Goal: Task Accomplishment & Management: Manage account settings

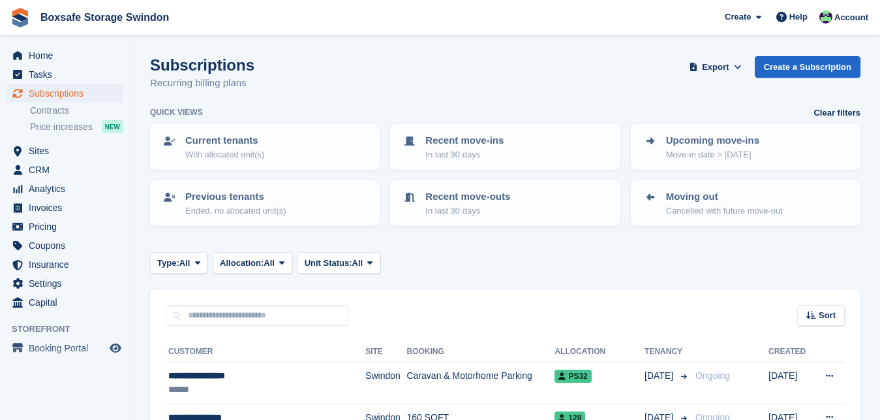
scroll to position [624, 0]
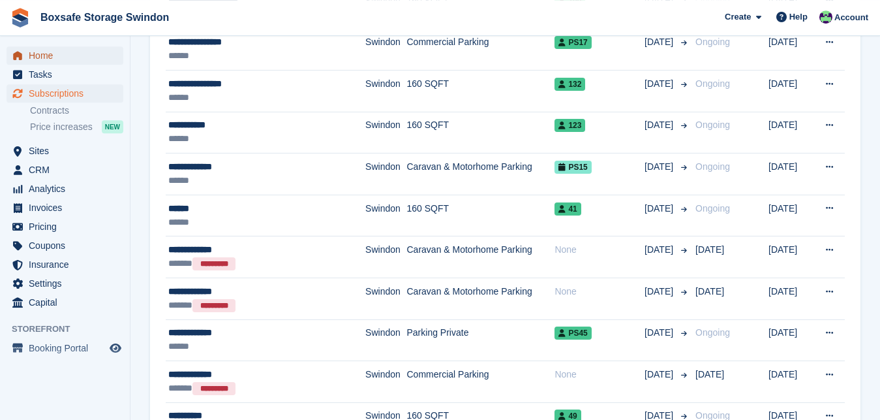
click at [49, 61] on span "Home" at bounding box center [68, 55] width 78 height 18
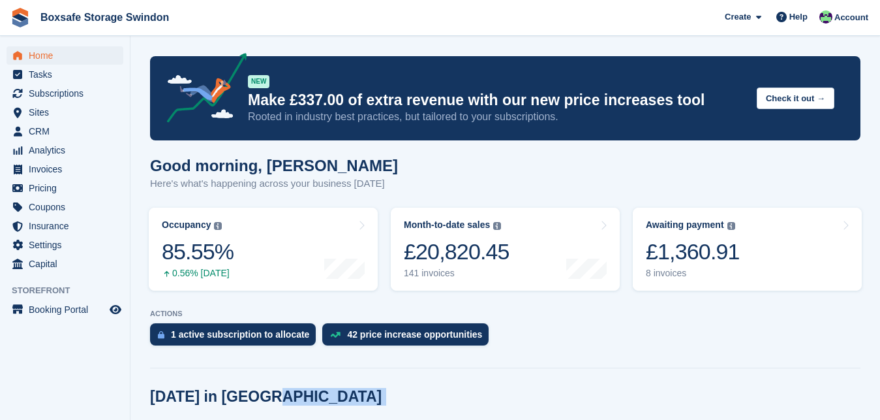
click at [664, 272] on div "8 invoices" at bounding box center [693, 273] width 94 height 11
click at [670, 254] on div "£1,360.91" at bounding box center [693, 251] width 94 height 27
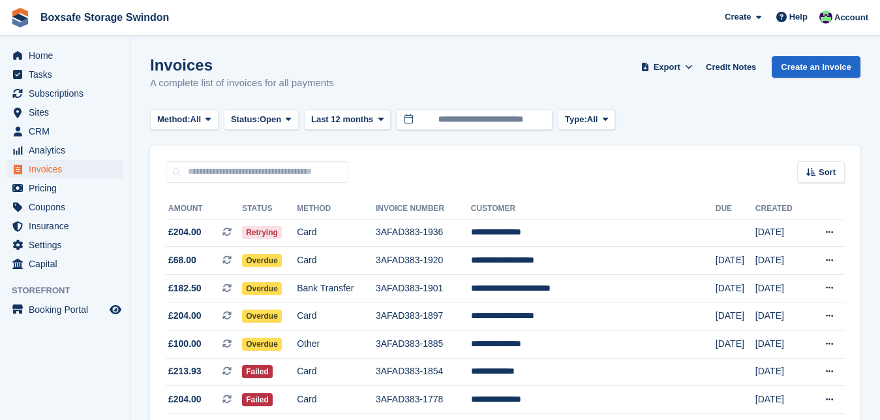
scroll to position [65, 0]
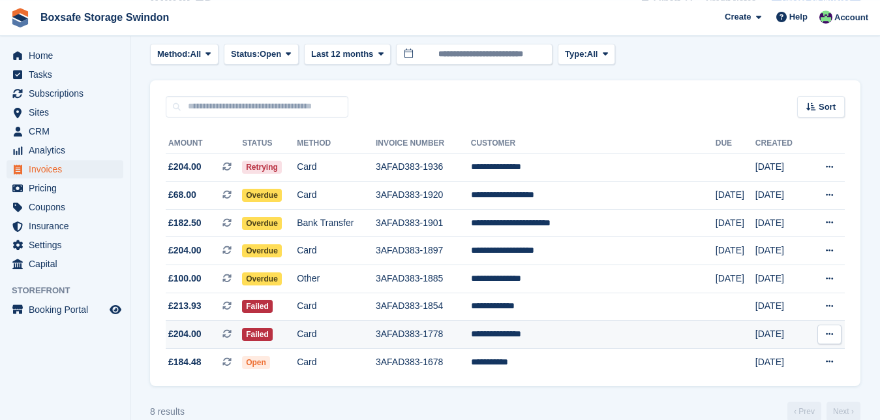
click at [561, 336] on td "**********" at bounding box center [593, 334] width 245 height 28
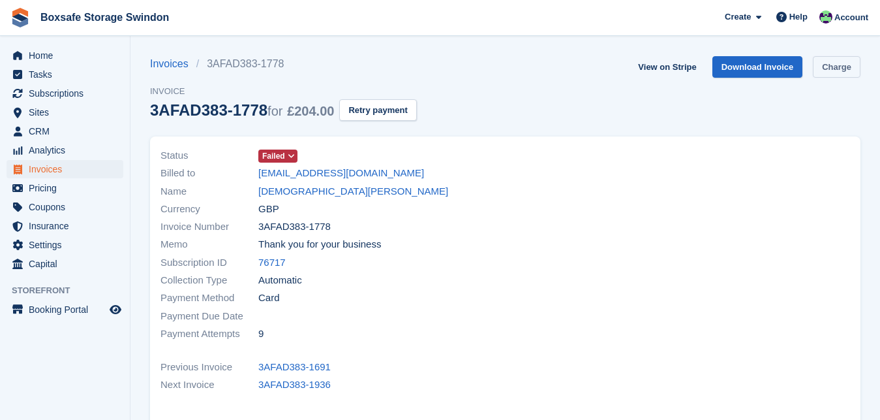
click at [816, 74] on link "Charge" at bounding box center [837, 67] width 48 height 22
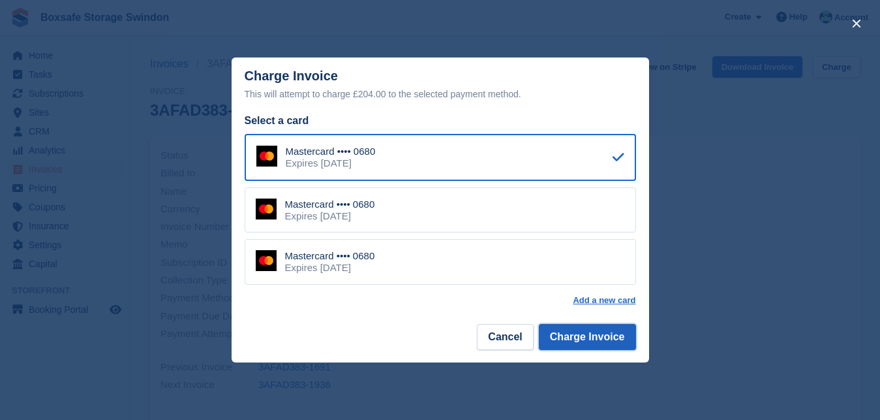
click at [611, 331] on button "Charge Invoice" at bounding box center [587, 337] width 97 height 26
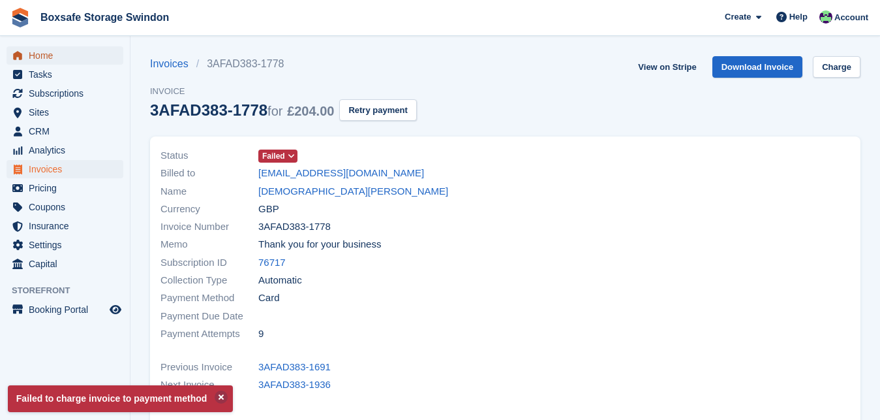
click at [52, 56] on span "Home" at bounding box center [68, 55] width 78 height 18
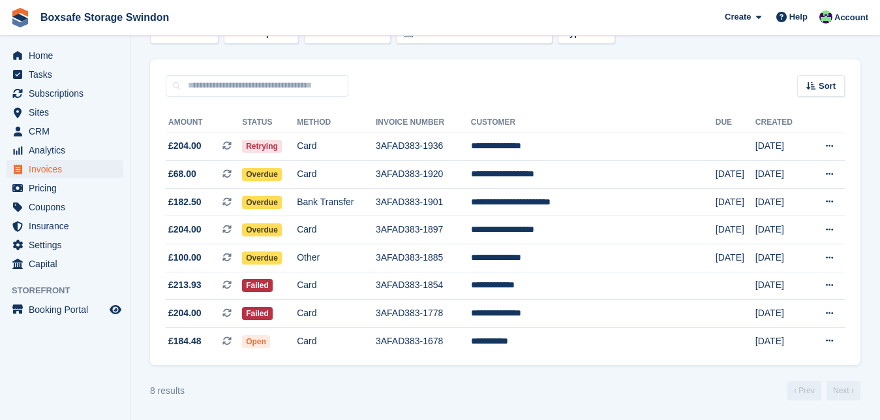
scroll to position [67, 0]
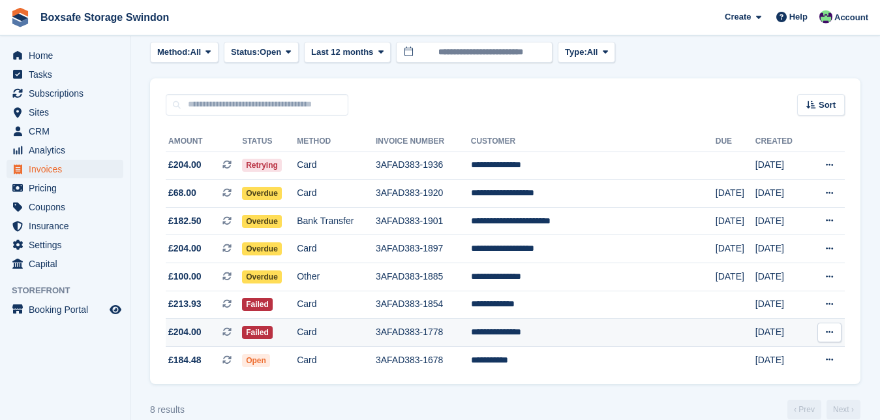
click at [557, 325] on td "**********" at bounding box center [593, 333] width 245 height 28
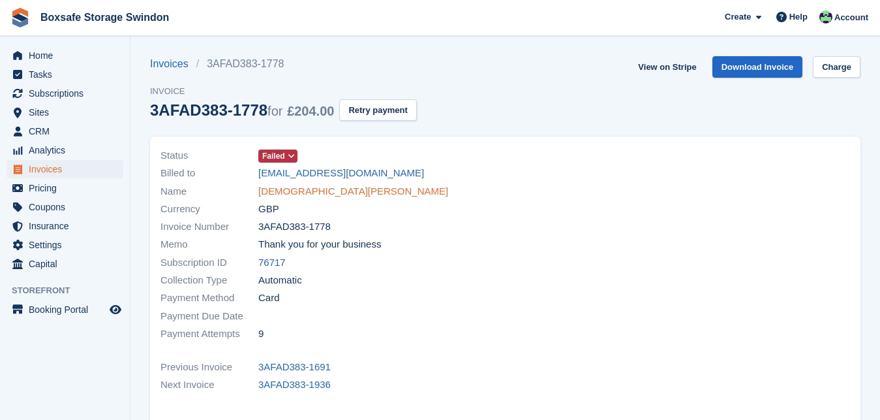
click at [285, 187] on link "Christian Okeke" at bounding box center [353, 191] width 190 height 15
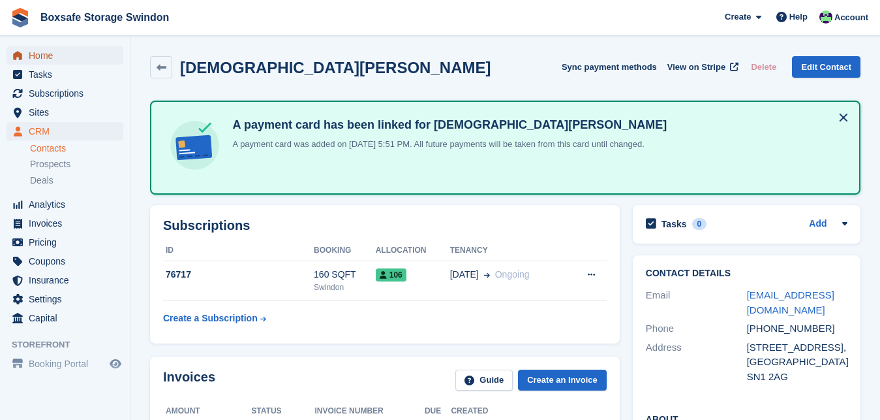
click at [52, 59] on span "Home" at bounding box center [68, 55] width 78 height 18
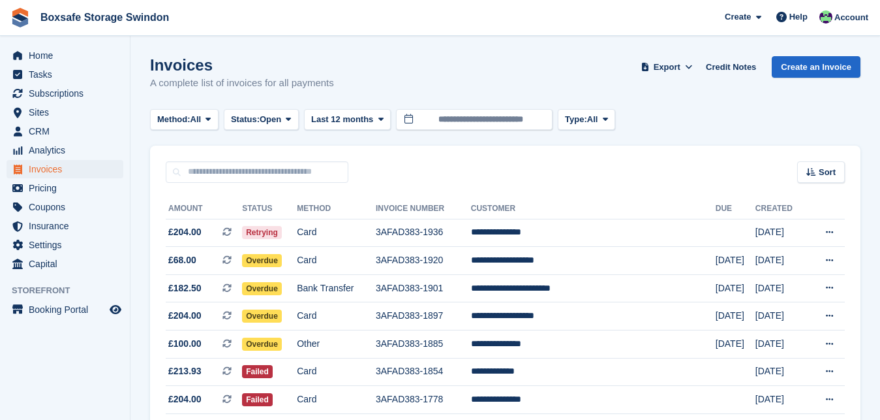
scroll to position [87, 0]
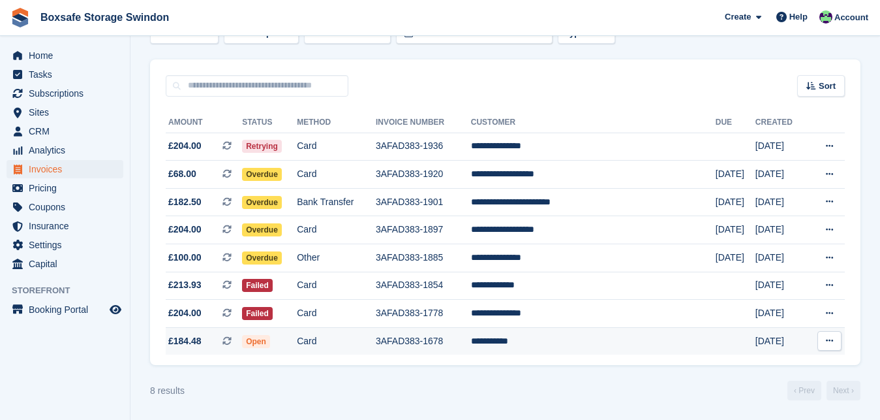
click at [552, 339] on td "**********" at bounding box center [593, 340] width 245 height 27
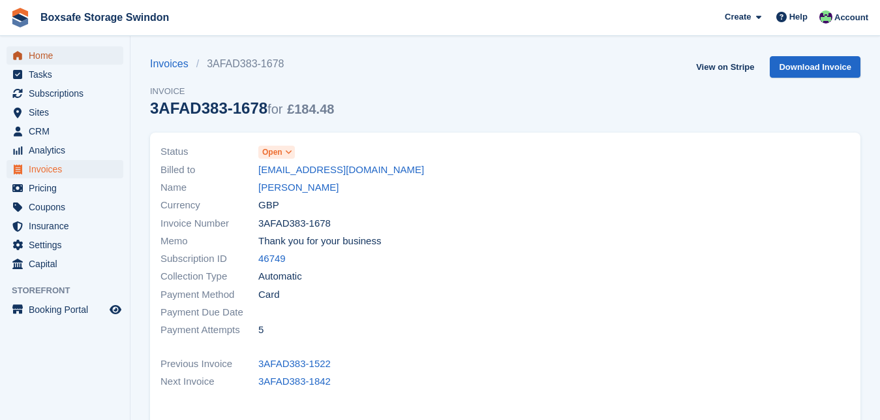
click at [42, 54] on span "Home" at bounding box center [68, 55] width 78 height 18
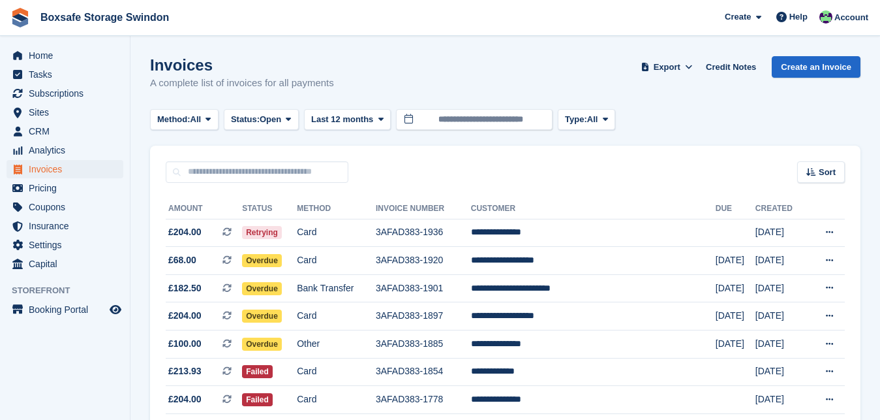
scroll to position [87, 0]
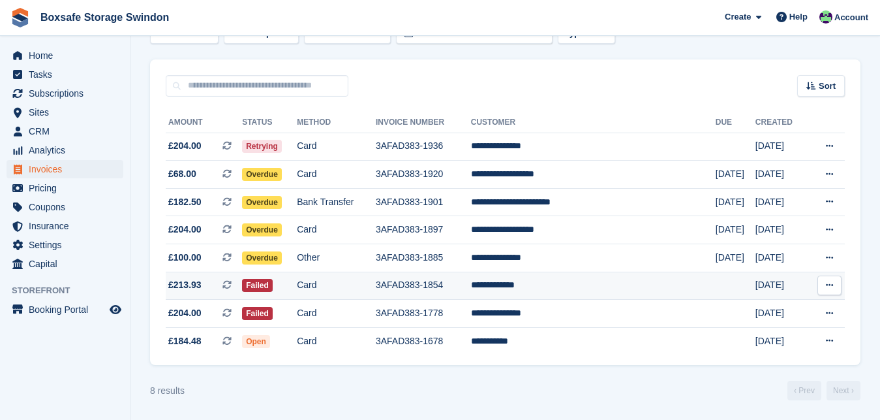
click at [576, 283] on td "**********" at bounding box center [593, 286] width 245 height 28
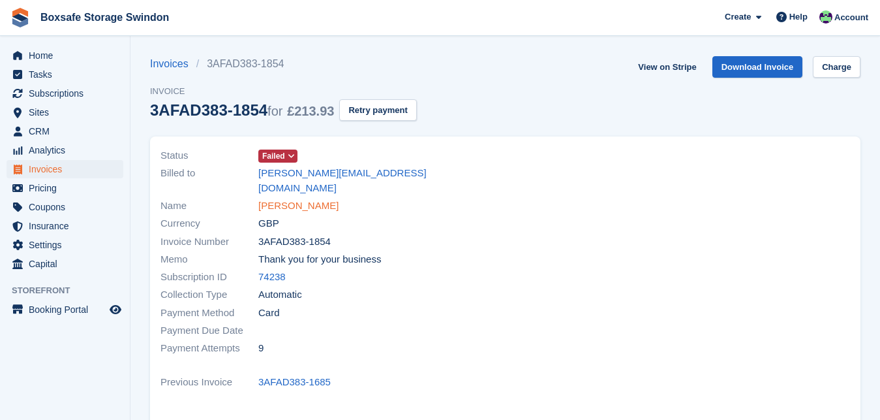
click at [265, 198] on link "andrew budden" at bounding box center [298, 205] width 80 height 15
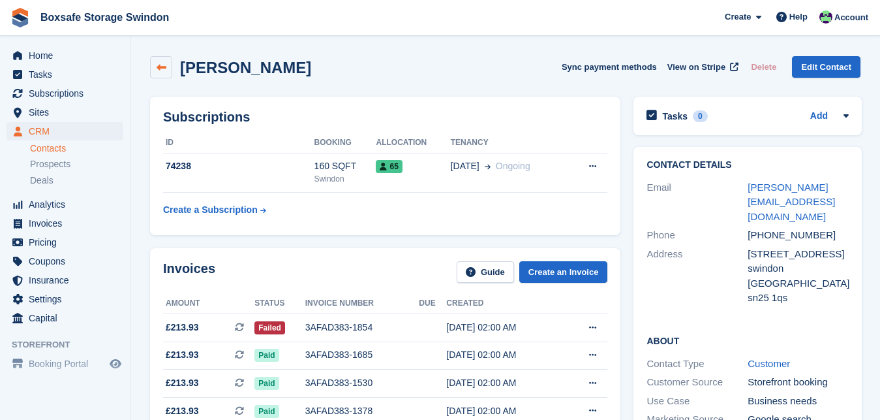
click at [162, 68] on icon at bounding box center [162, 68] width 10 height 10
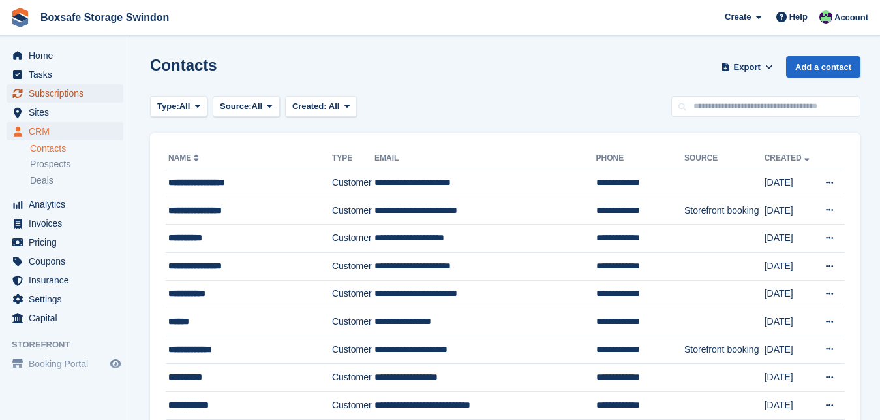
click at [86, 95] on span "Subscriptions" at bounding box center [68, 93] width 78 height 18
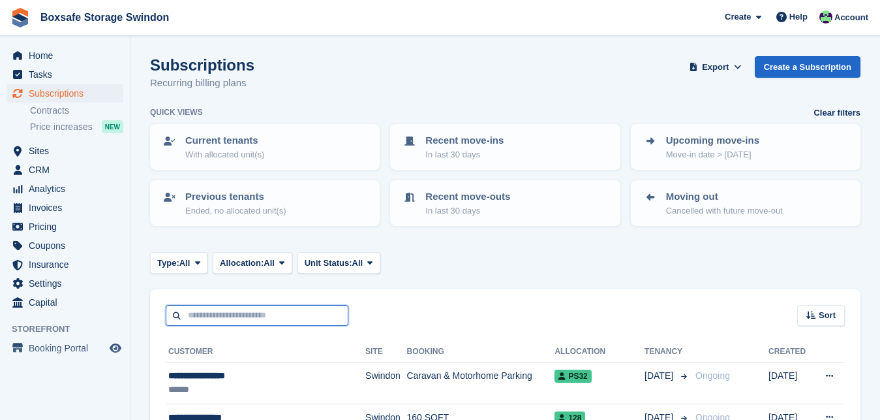
click at [260, 320] on input "text" at bounding box center [257, 316] width 183 height 22
type input "****"
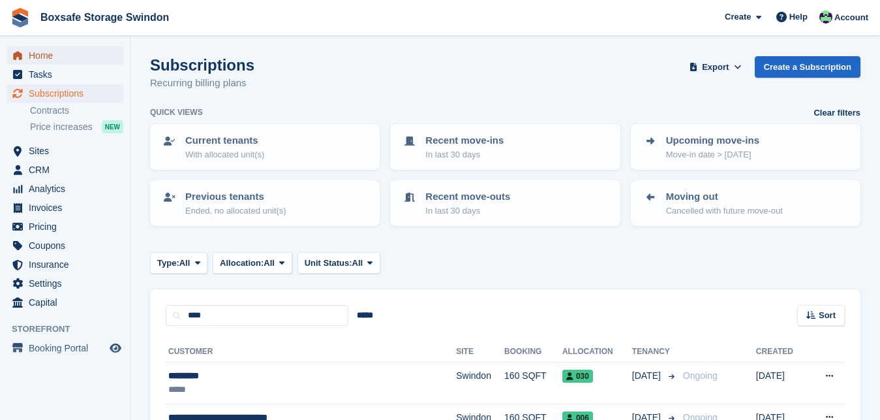
click at [48, 54] on span "Home" at bounding box center [68, 55] width 78 height 18
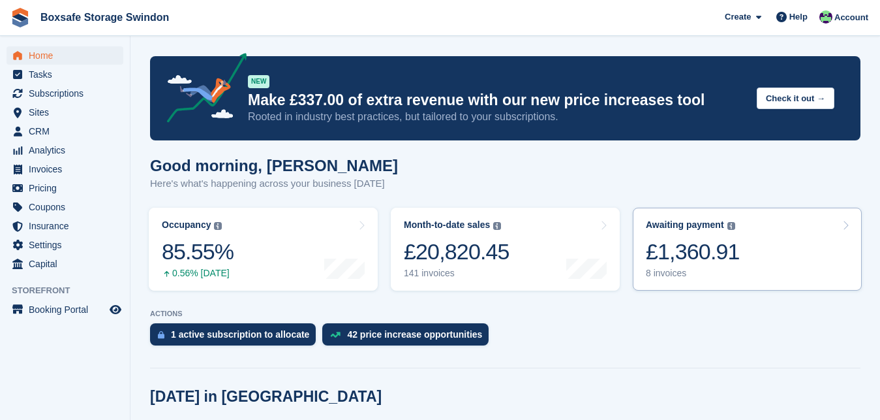
click at [714, 273] on div "8 invoices" at bounding box center [693, 273] width 94 height 11
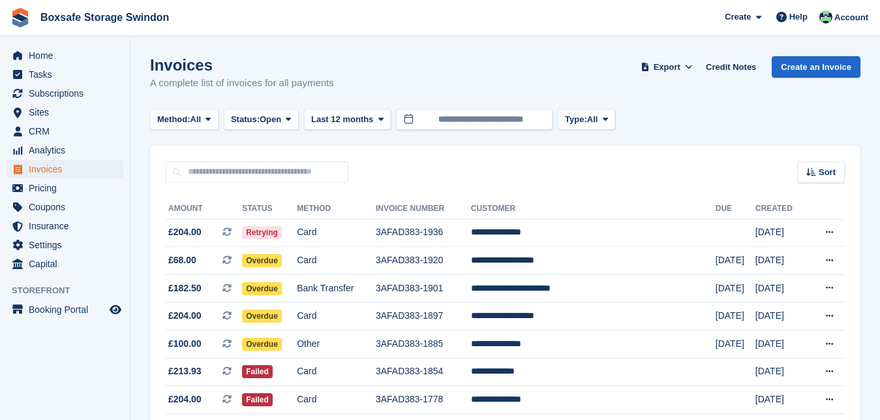
scroll to position [87, 0]
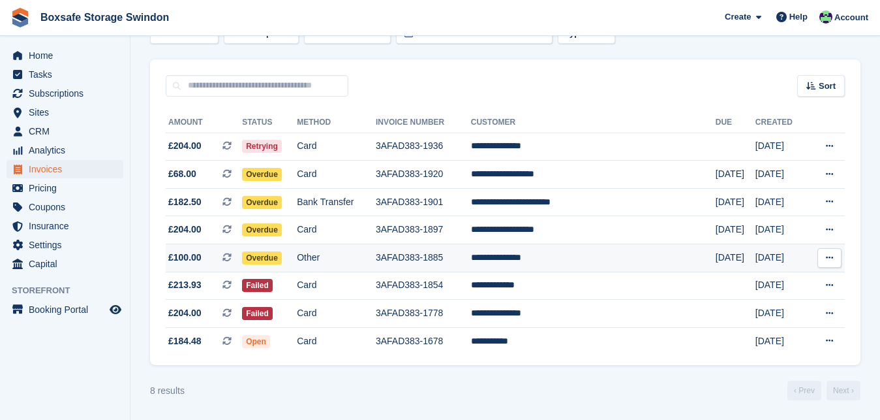
click at [580, 255] on td "**********" at bounding box center [593, 258] width 245 height 28
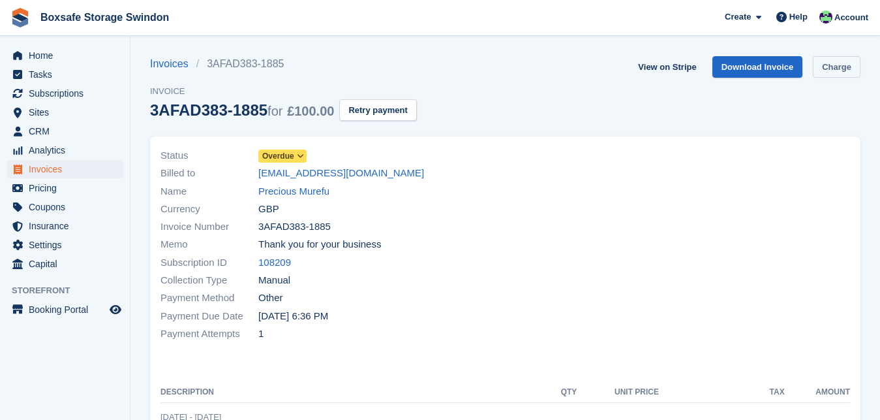
click at [834, 73] on link "Charge" at bounding box center [837, 67] width 48 height 22
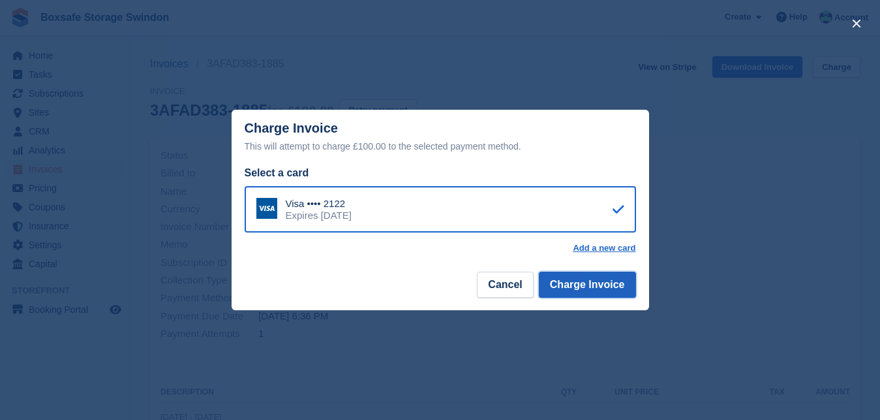
click at [576, 289] on button "Charge Invoice" at bounding box center [587, 285] width 97 height 26
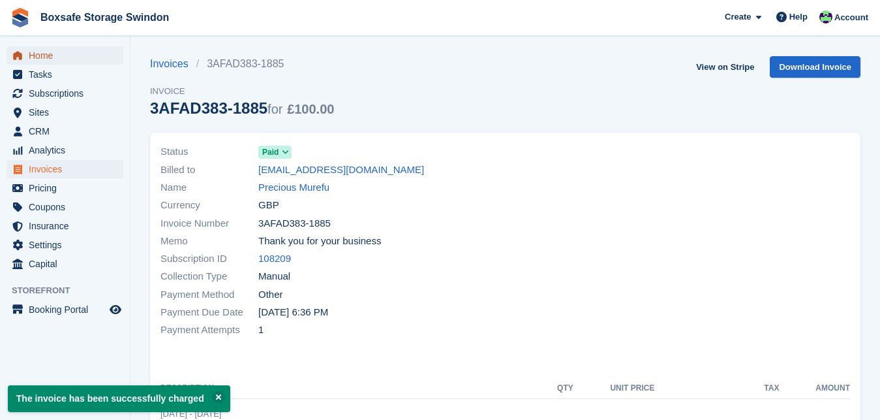
click at [73, 60] on span "Home" at bounding box center [68, 55] width 78 height 18
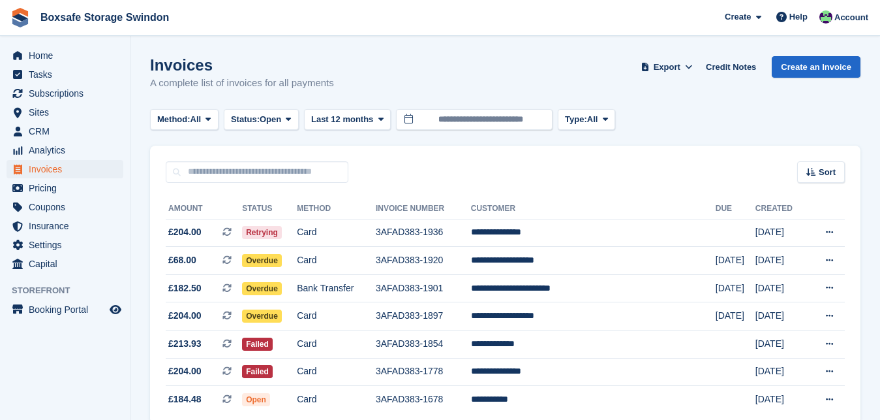
scroll to position [59, 0]
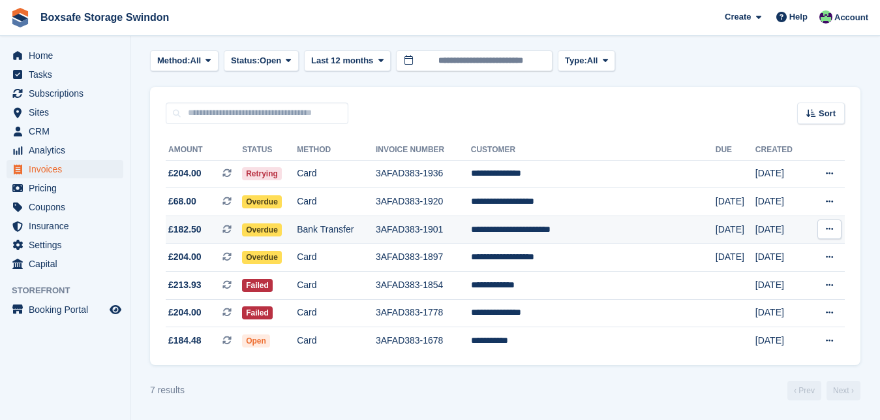
click at [578, 239] on td "**********" at bounding box center [593, 229] width 245 height 28
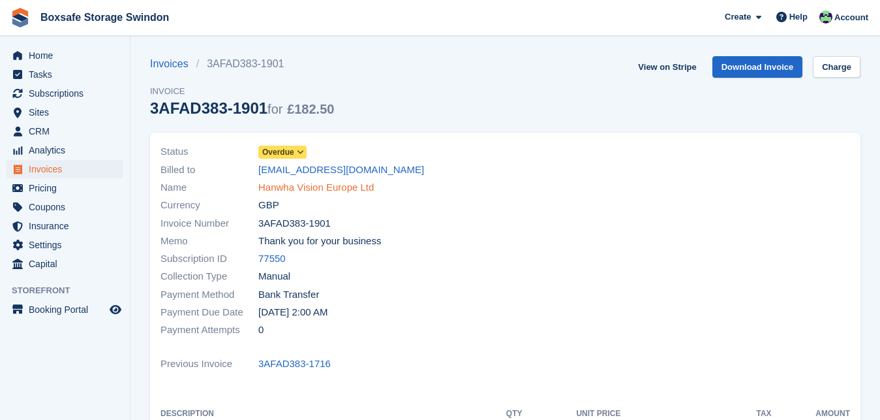
click at [353, 191] on link "Hanwha Vision Europe Ltd" at bounding box center [316, 187] width 116 height 15
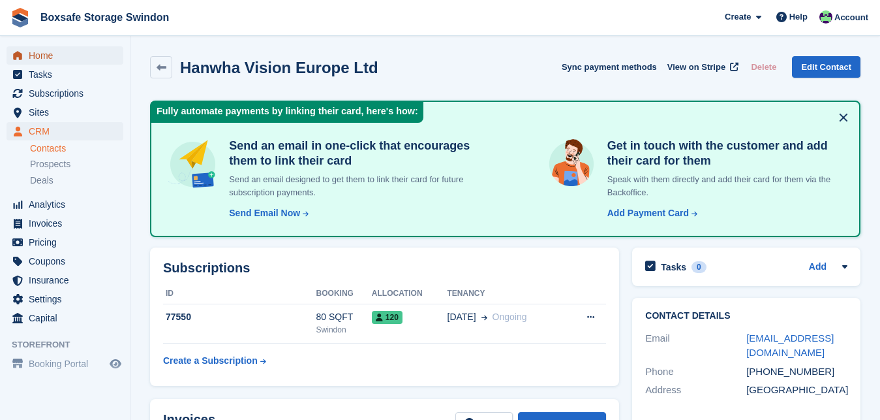
click at [21, 57] on icon "menu" at bounding box center [17, 55] width 9 height 8
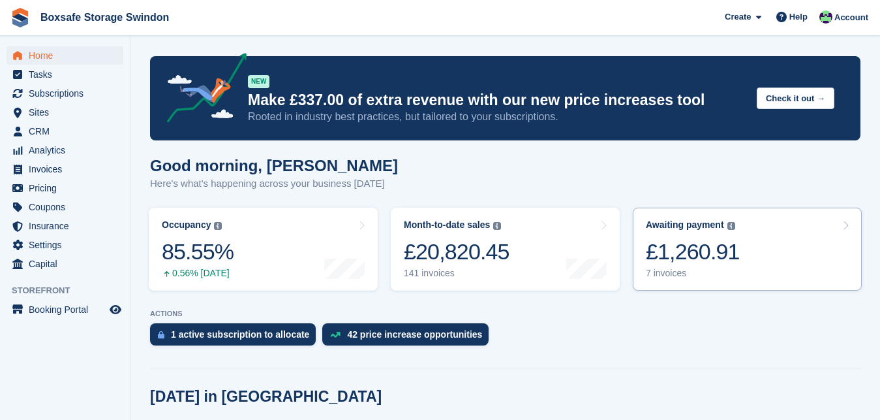
click at [696, 235] on div "Awaiting payment The total outstanding balance on all open invoices. £1,260.91 …" at bounding box center [693, 248] width 94 height 59
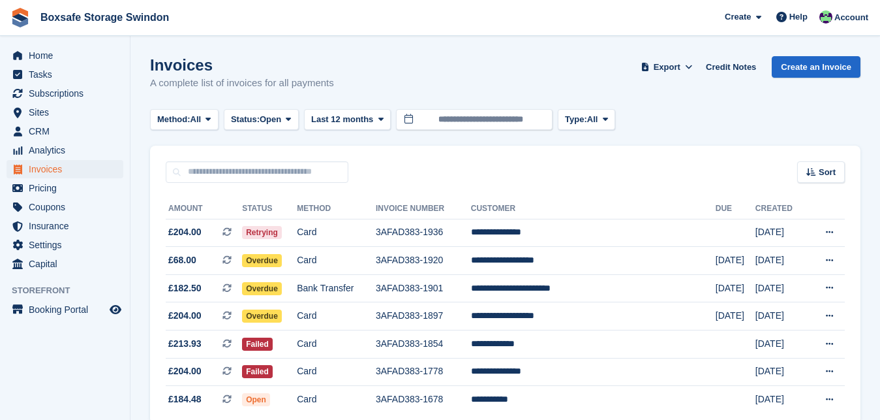
scroll to position [59, 0]
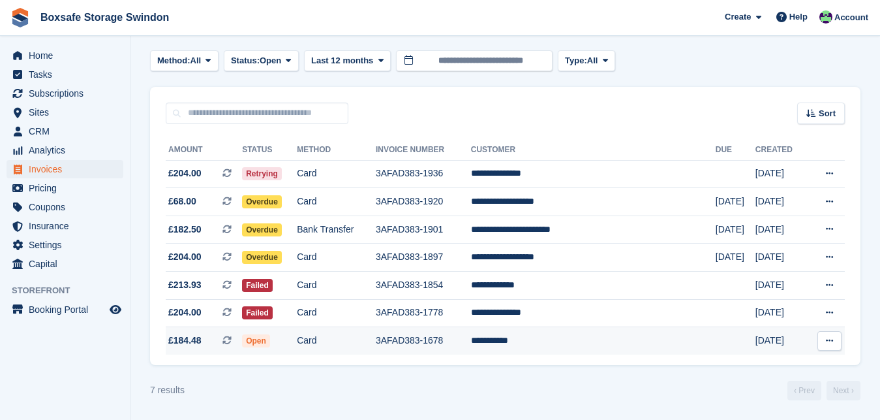
click at [569, 339] on td "**********" at bounding box center [593, 340] width 245 height 27
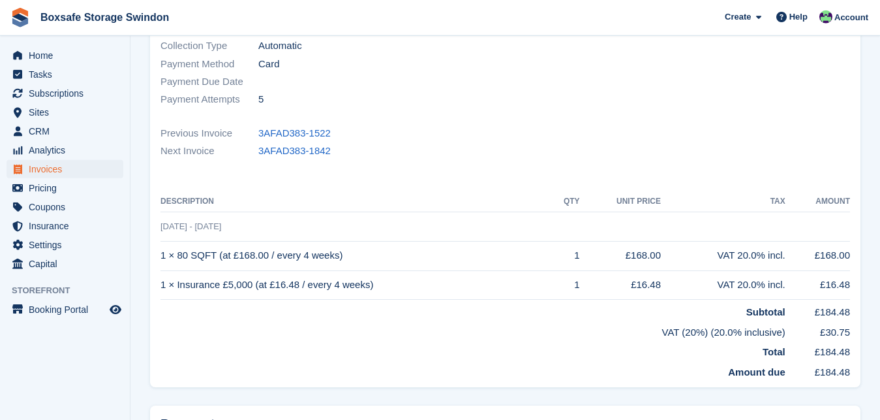
scroll to position [261, 0]
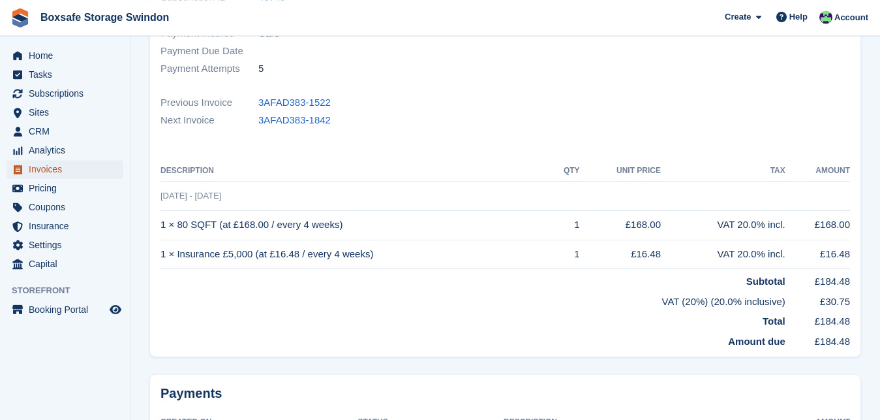
click at [55, 171] on span "Invoices" at bounding box center [68, 169] width 78 height 18
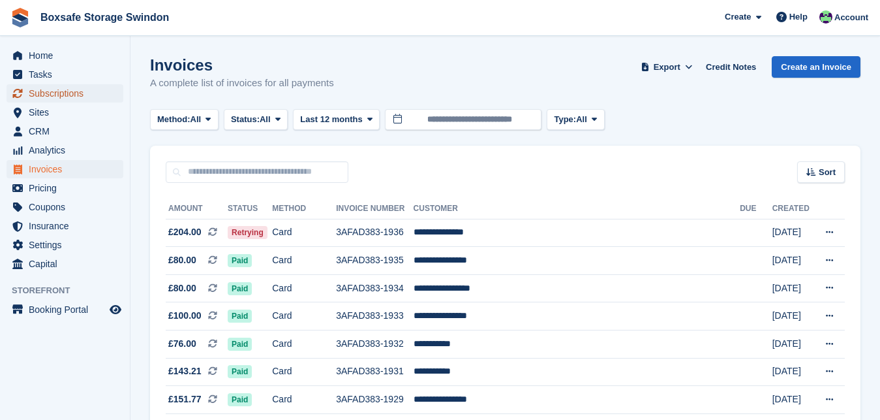
click at [42, 97] on span "Subscriptions" at bounding box center [68, 93] width 78 height 18
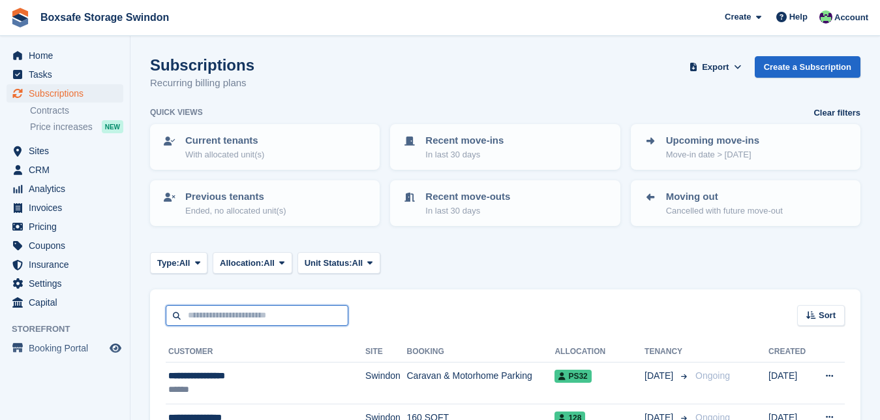
click at [257, 311] on input "text" at bounding box center [257, 316] width 183 height 22
type input "******"
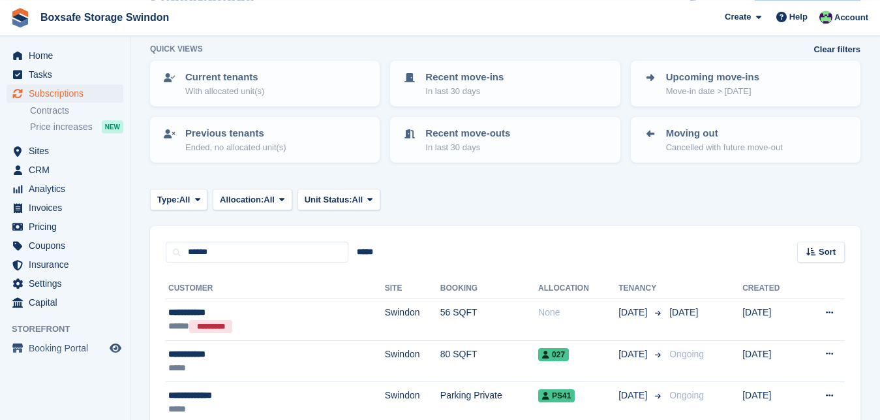
scroll to position [132, 0]
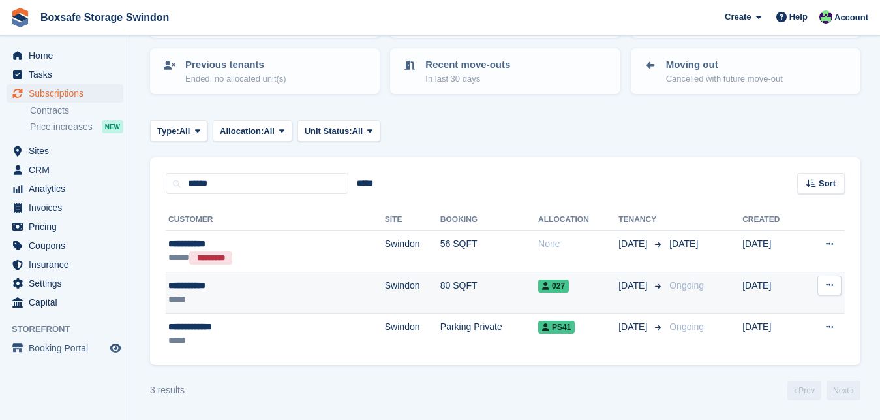
click at [187, 286] on div "**********" at bounding box center [236, 286] width 136 height 14
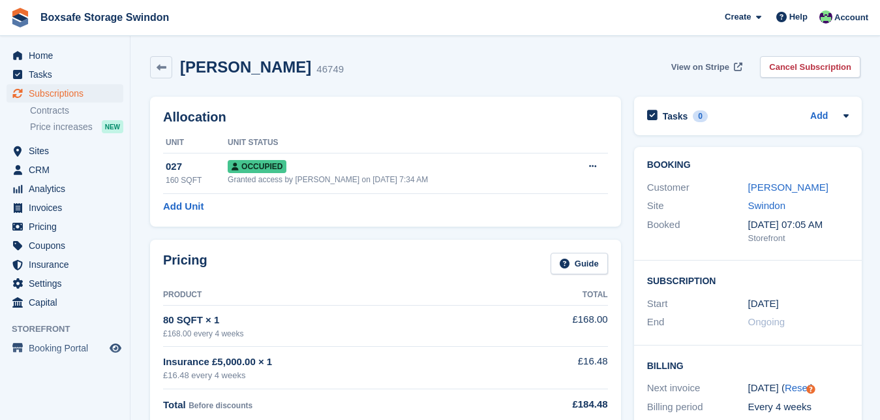
click at [693, 65] on span "View on Stripe" at bounding box center [701, 67] width 58 height 13
click at [691, 70] on span "View on Stripe" at bounding box center [701, 67] width 58 height 13
click at [48, 52] on span "Home" at bounding box center [68, 55] width 78 height 18
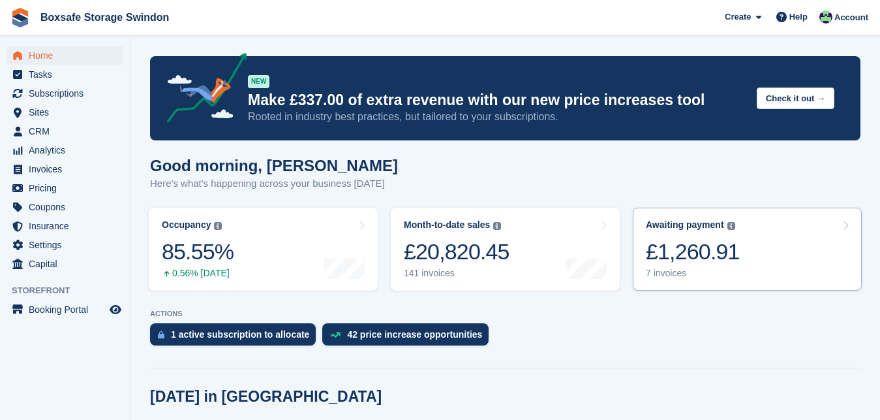
click at [683, 246] on div "£1,260.91" at bounding box center [693, 251] width 94 height 27
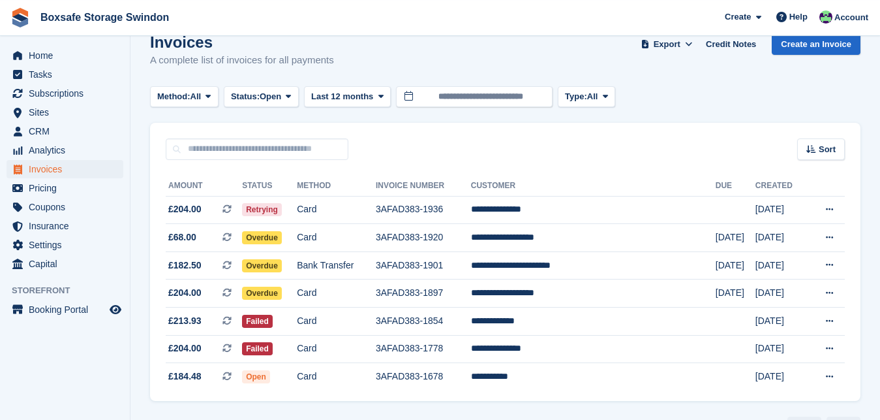
scroll to position [59, 0]
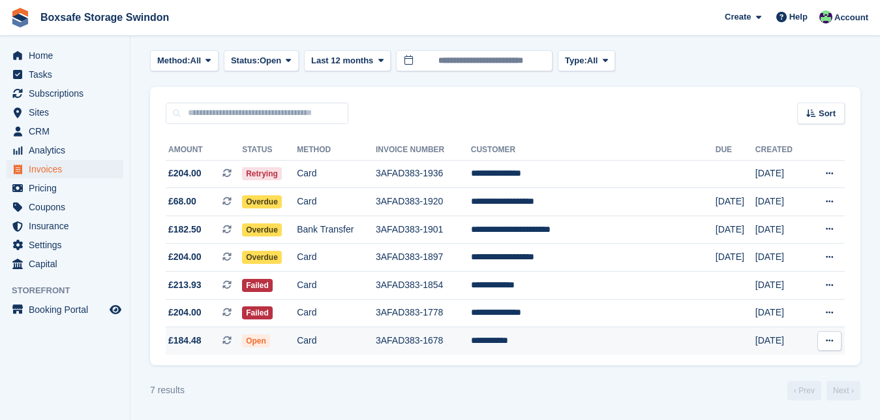
click at [542, 346] on td "**********" at bounding box center [593, 340] width 245 height 27
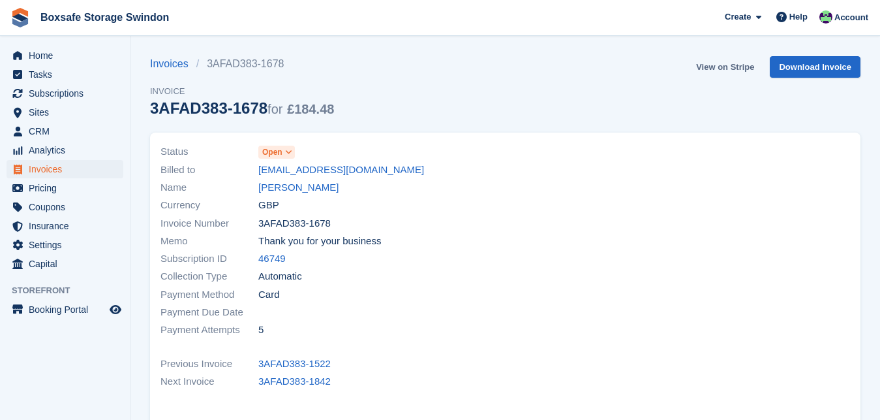
click at [724, 69] on link "View on Stripe" at bounding box center [725, 67] width 69 height 22
click at [88, 59] on span "Home" at bounding box center [68, 55] width 78 height 18
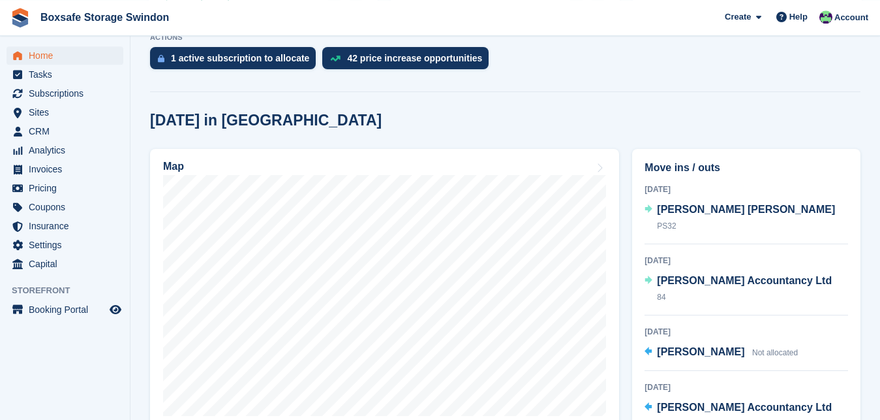
scroll to position [280, 0]
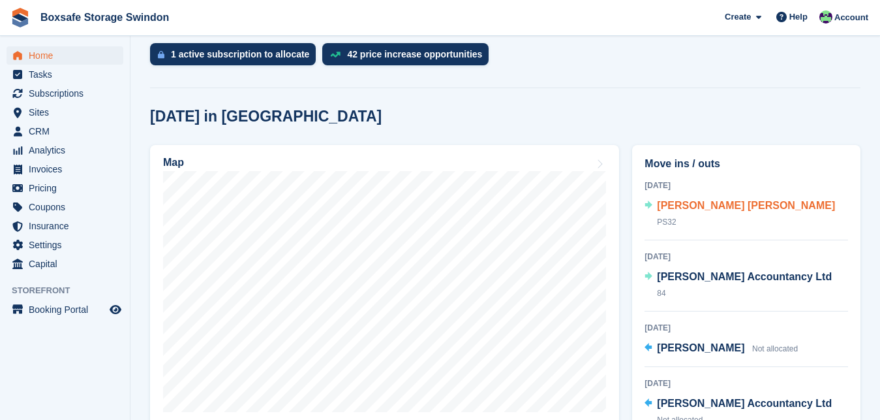
click at [704, 204] on span "[PERSON_NAME] [PERSON_NAME]" at bounding box center [746, 205] width 178 height 11
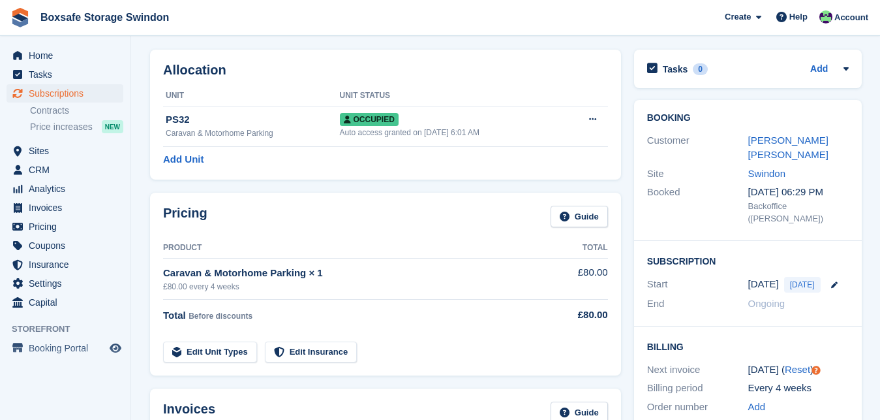
scroll to position [40, 0]
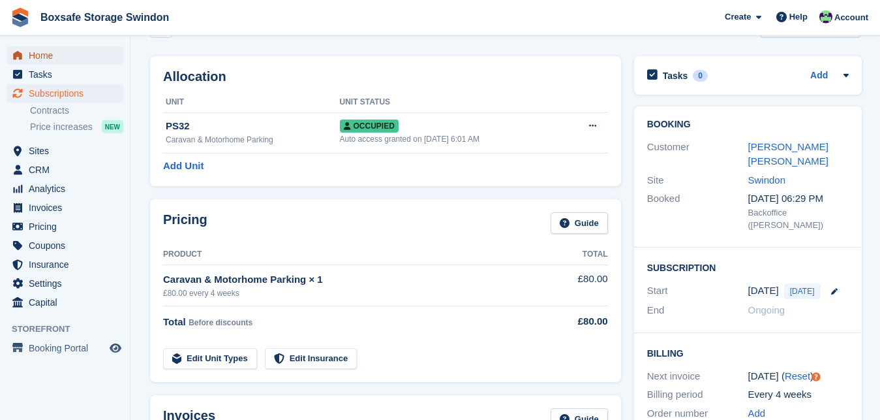
click at [40, 57] on span "Home" at bounding box center [68, 55] width 78 height 18
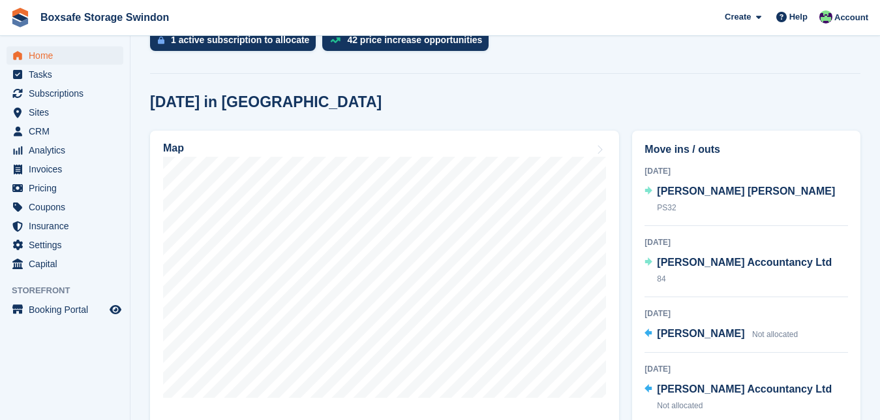
scroll to position [350, 0]
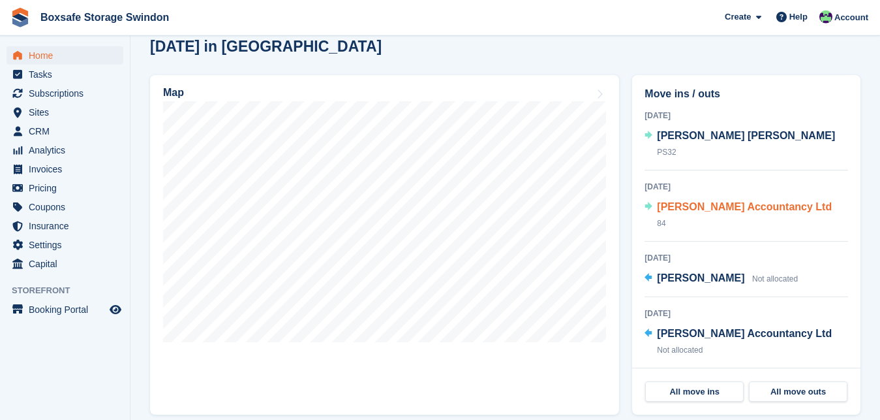
click at [750, 201] on span "[PERSON_NAME] Accountancy Ltd" at bounding box center [744, 206] width 175 height 11
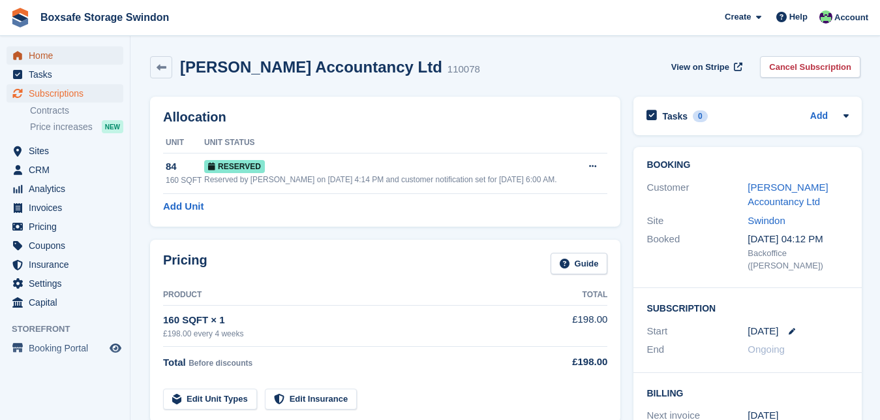
click at [50, 48] on span "Home" at bounding box center [68, 55] width 78 height 18
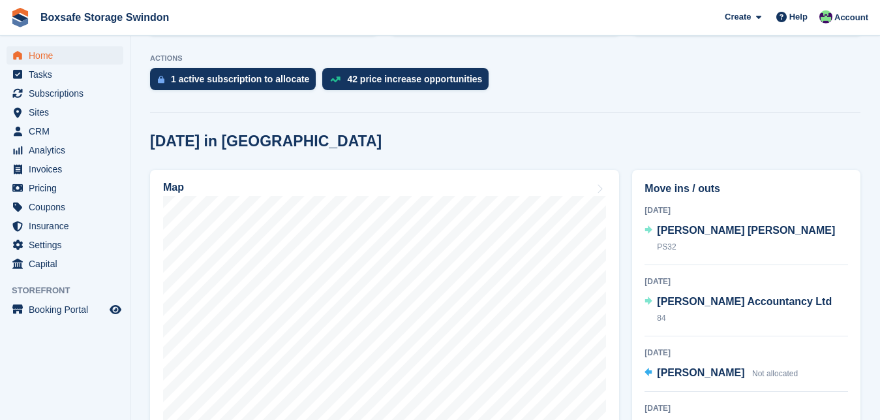
scroll to position [286, 0]
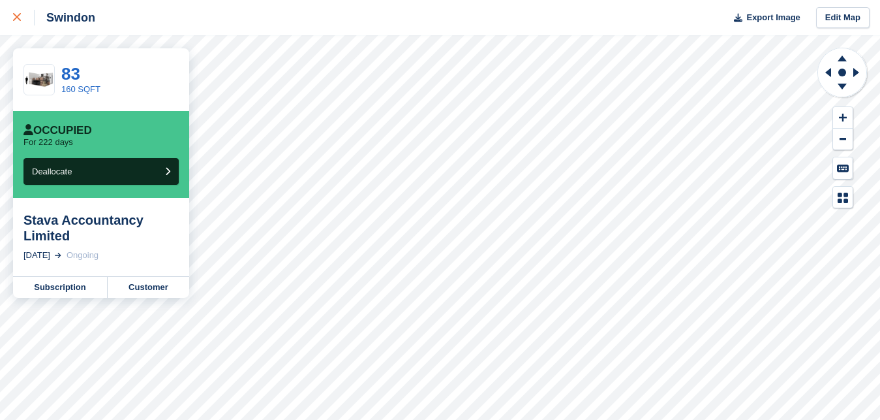
click at [19, 18] on icon at bounding box center [17, 17] width 8 height 8
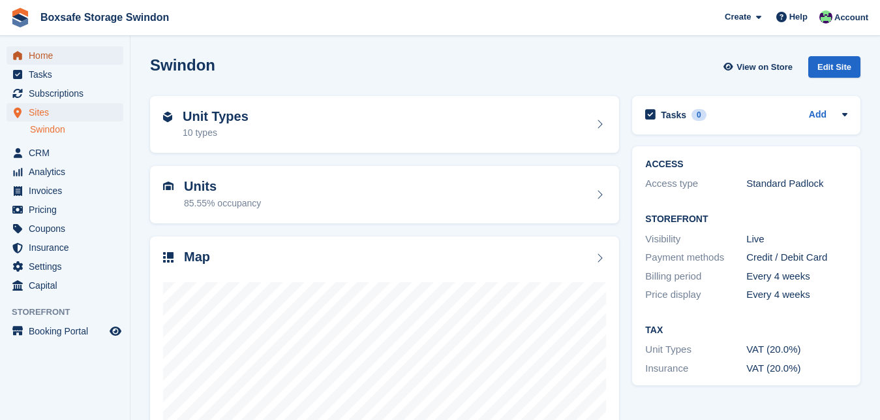
click at [66, 59] on span "Home" at bounding box center [68, 55] width 78 height 18
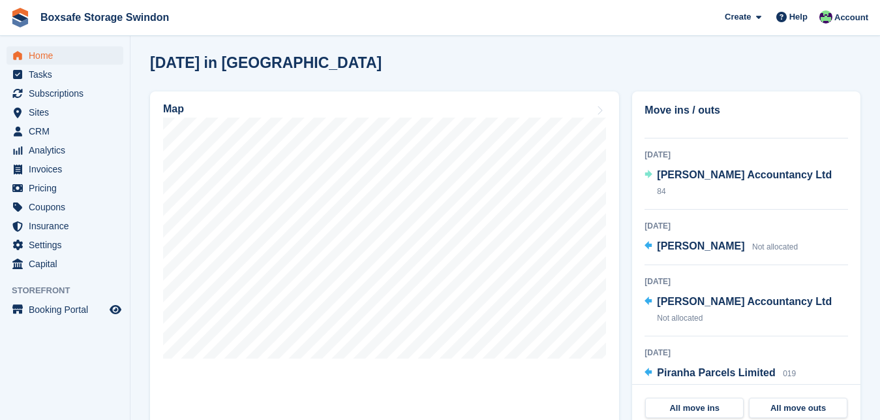
scroll to position [44, 0]
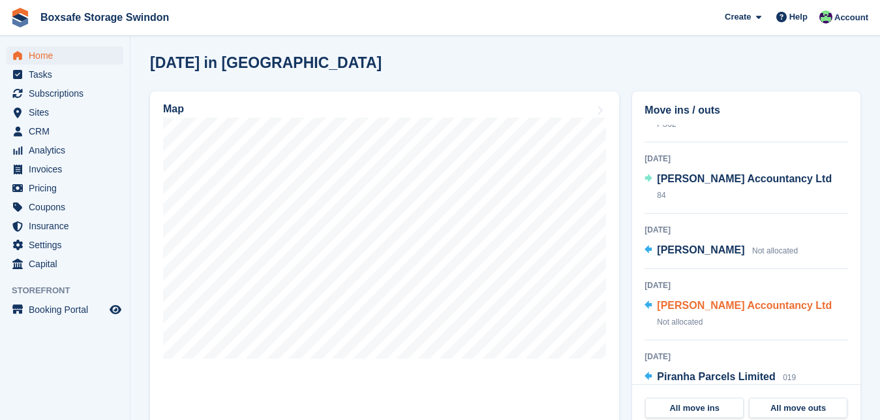
click at [736, 300] on span "[PERSON_NAME] Accountancy Ltd" at bounding box center [744, 305] width 175 height 11
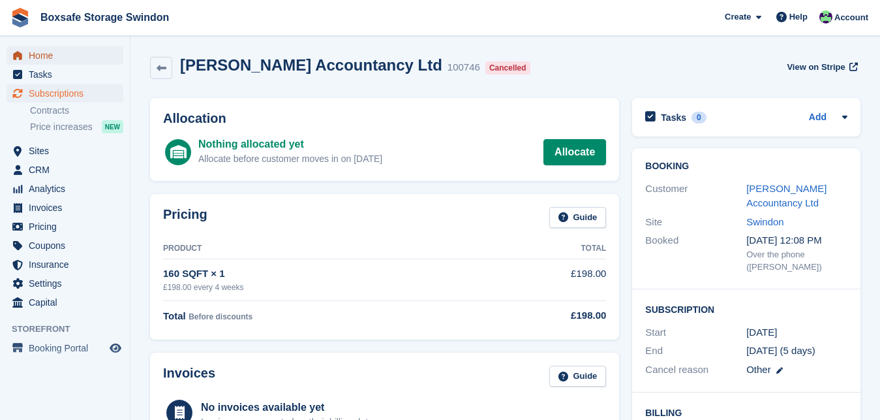
click at [43, 54] on span "Home" at bounding box center [68, 55] width 78 height 18
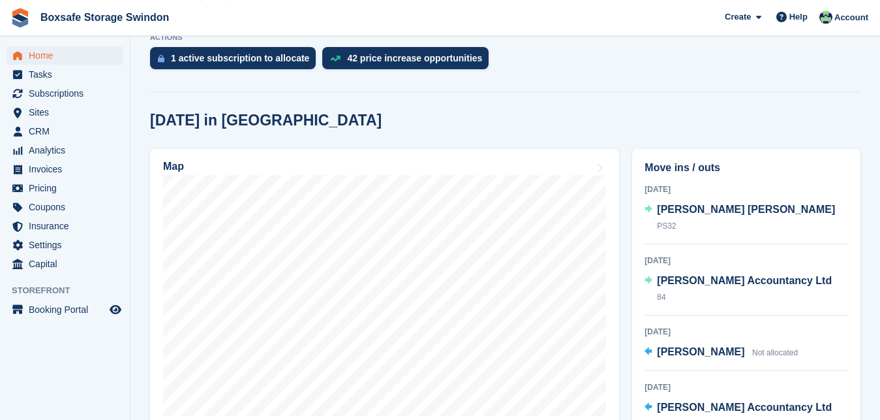
scroll to position [290, 0]
